Goal: Task Accomplishment & Management: Manage account settings

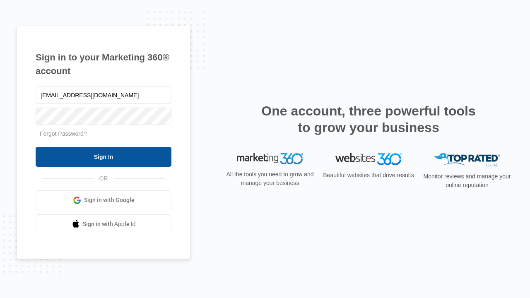
click at [103, 156] on input "Sign In" at bounding box center [104, 157] width 136 height 20
